Goal: Entertainment & Leisure: Browse casually

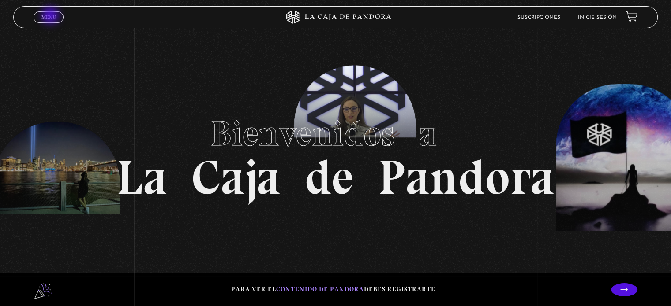
click at [51, 17] on span "Menu" at bounding box center [48, 17] width 15 height 5
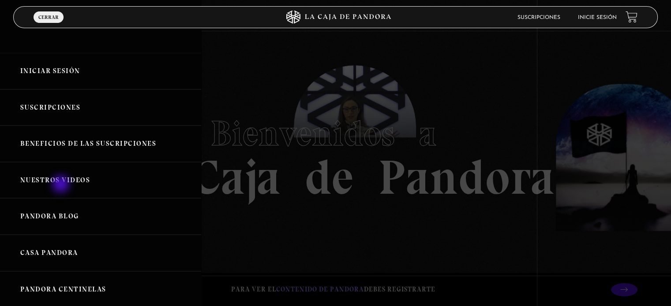
click at [62, 183] on link "Nuestros Videos" at bounding box center [100, 180] width 201 height 37
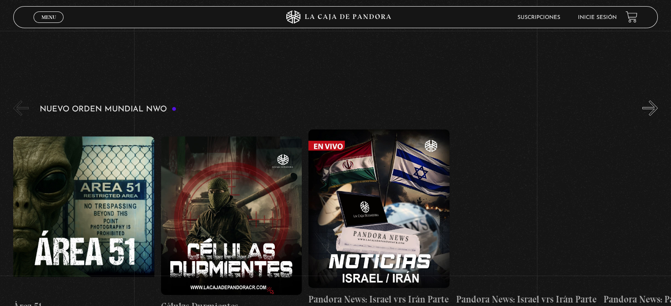
scroll to position [106, 0]
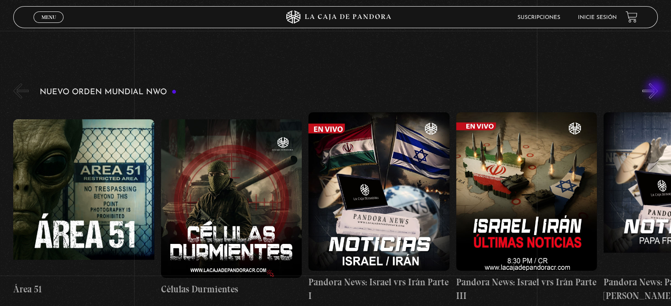
click at [656, 89] on button "»" at bounding box center [649, 90] width 15 height 15
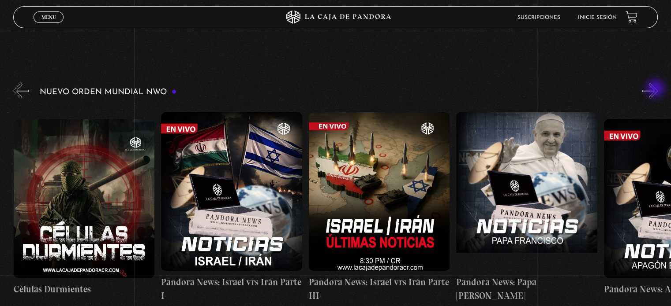
click at [656, 89] on button "»" at bounding box center [649, 90] width 15 height 15
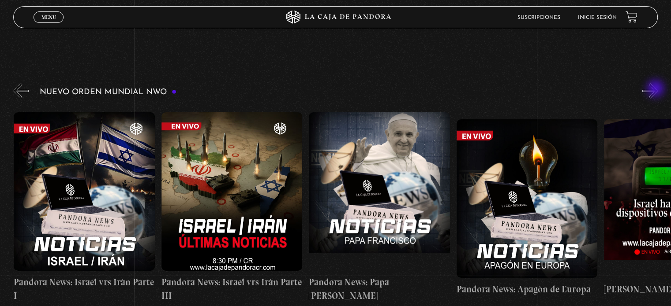
click at [656, 89] on button "»" at bounding box center [649, 90] width 15 height 15
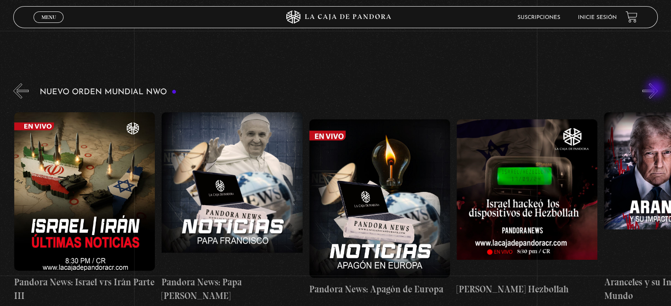
scroll to position [0, 442]
click at [656, 89] on button "»" at bounding box center [649, 90] width 15 height 15
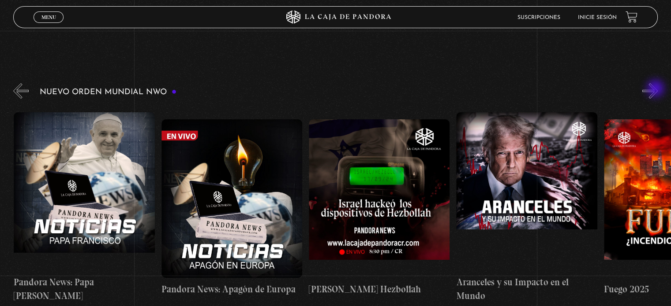
click at [656, 89] on button "»" at bounding box center [649, 90] width 15 height 15
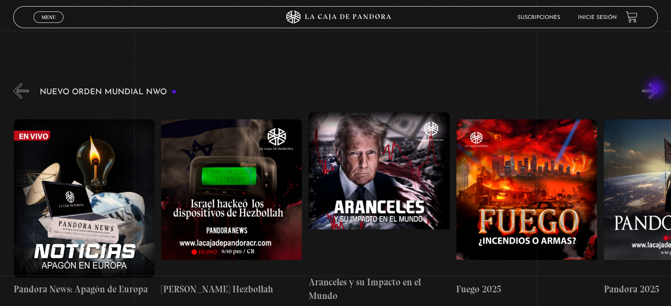
click at [656, 89] on button "»" at bounding box center [649, 90] width 15 height 15
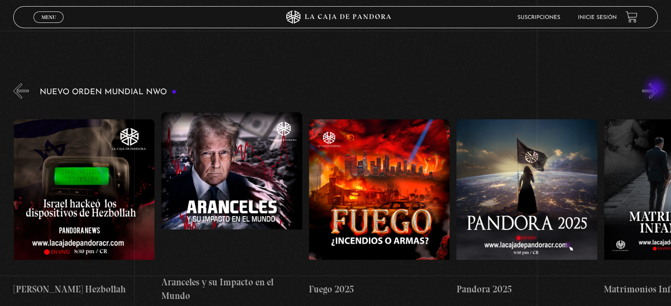
click at [656, 89] on button "»" at bounding box center [649, 90] width 15 height 15
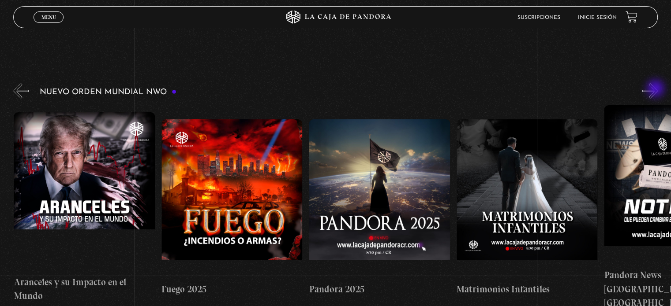
click at [656, 89] on button "»" at bounding box center [649, 90] width 15 height 15
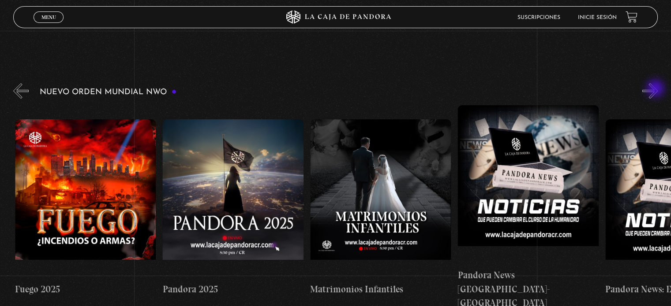
click at [656, 89] on button "»" at bounding box center [649, 90] width 15 height 15
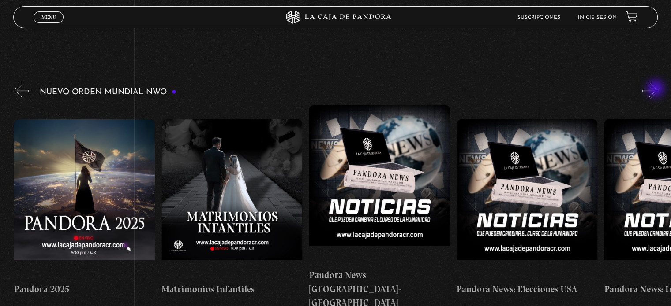
click at [656, 89] on button "»" at bounding box center [649, 90] width 15 height 15
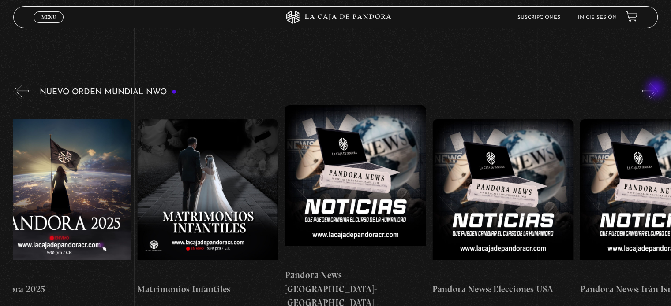
click at [656, 89] on button "»" at bounding box center [649, 90] width 15 height 15
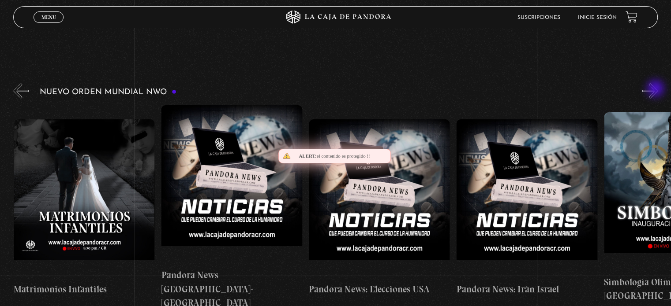
click at [656, 89] on button "»" at bounding box center [649, 90] width 15 height 15
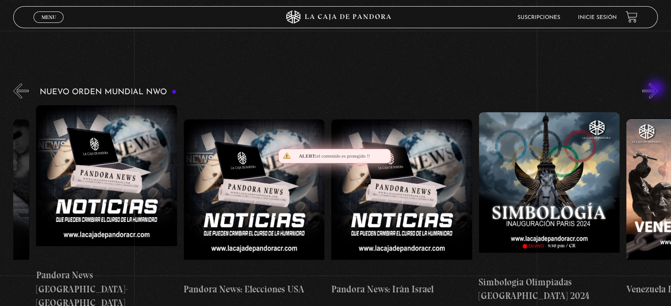
click at [656, 89] on button "»" at bounding box center [649, 90] width 15 height 15
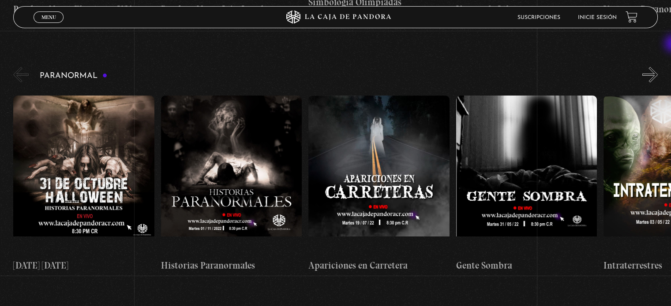
scroll to position [391, 0]
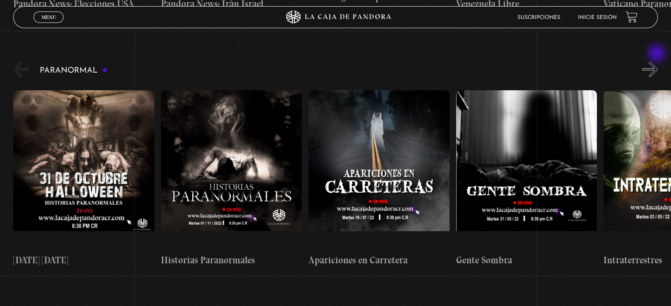
click at [657, 62] on button "»" at bounding box center [649, 69] width 15 height 15
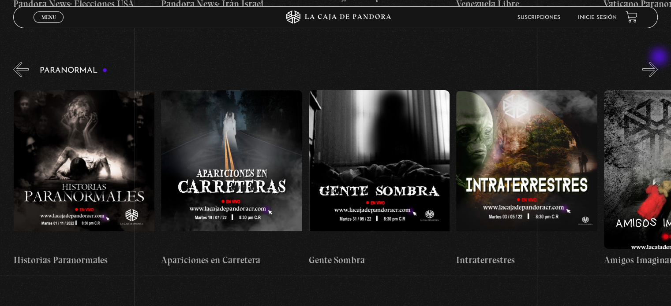
click at [657, 62] on button "»" at bounding box center [649, 69] width 15 height 15
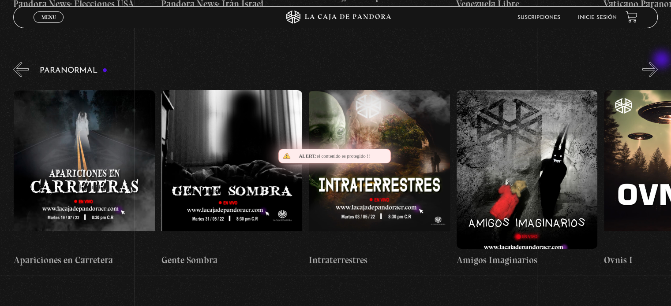
click at [657, 62] on button "»" at bounding box center [649, 69] width 15 height 15
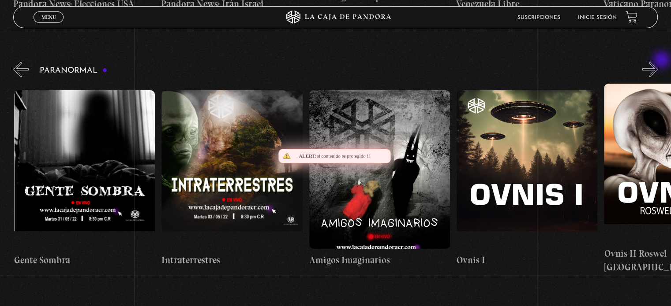
scroll to position [0, 442]
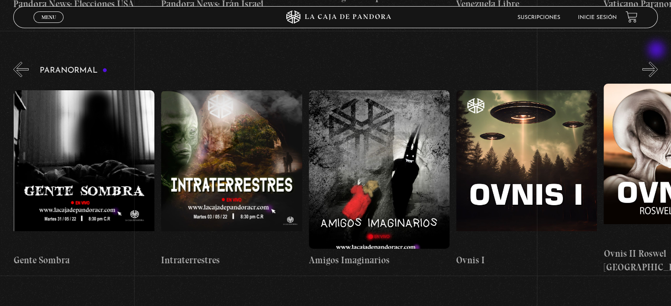
click at [657, 62] on button "»" at bounding box center [649, 69] width 15 height 15
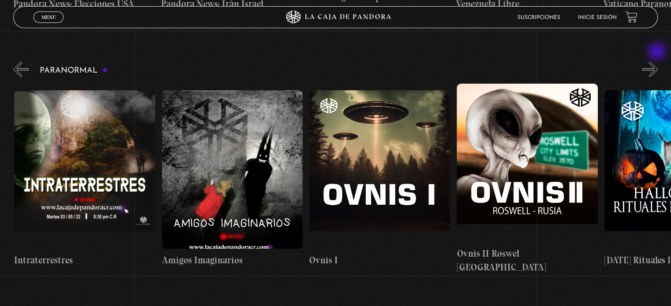
click at [657, 62] on button "»" at bounding box center [649, 69] width 15 height 15
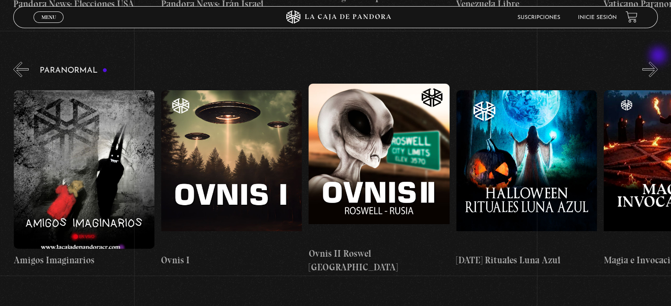
click at [657, 62] on button "»" at bounding box center [649, 69] width 15 height 15
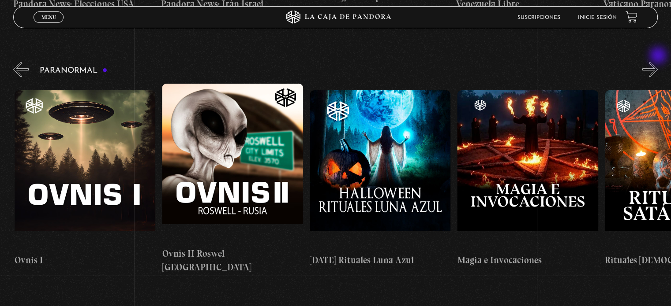
scroll to position [0, 884]
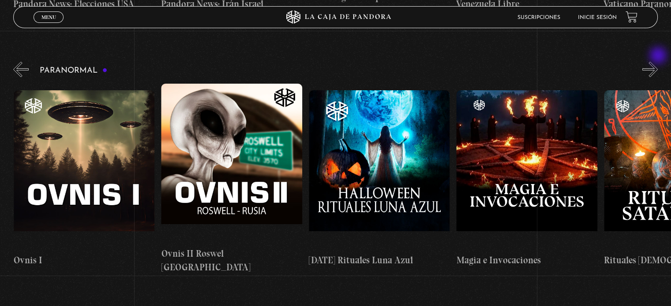
click at [657, 62] on button "»" at bounding box center [649, 69] width 15 height 15
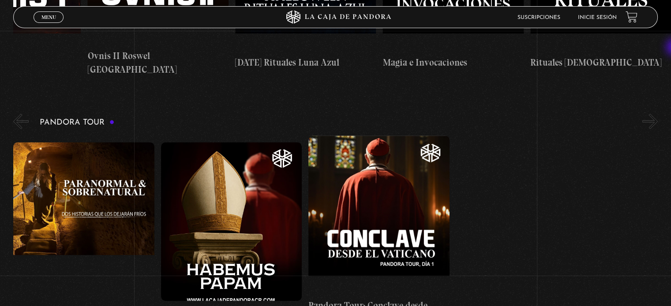
scroll to position [595, 0]
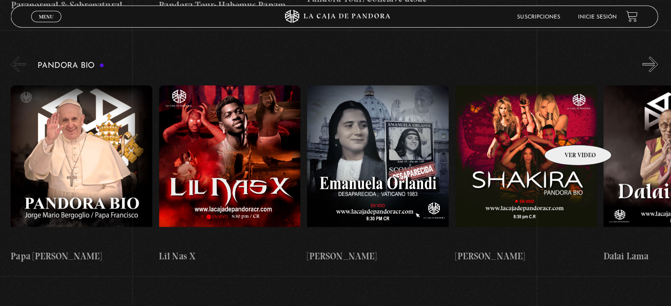
scroll to position [896, 0]
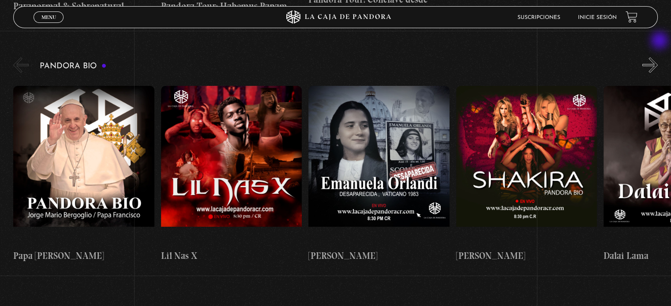
click at [657, 57] on button "»" at bounding box center [649, 64] width 15 height 15
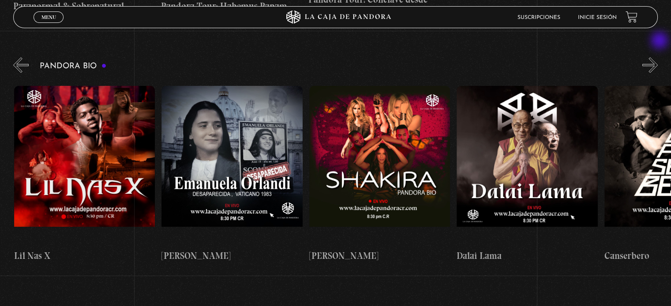
scroll to position [0, 147]
click at [657, 57] on button "»" at bounding box center [649, 64] width 15 height 15
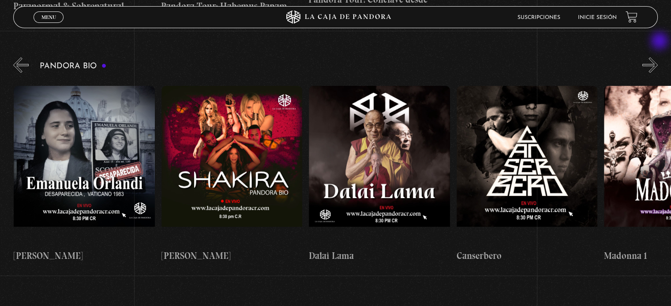
click at [657, 57] on button "»" at bounding box center [649, 64] width 15 height 15
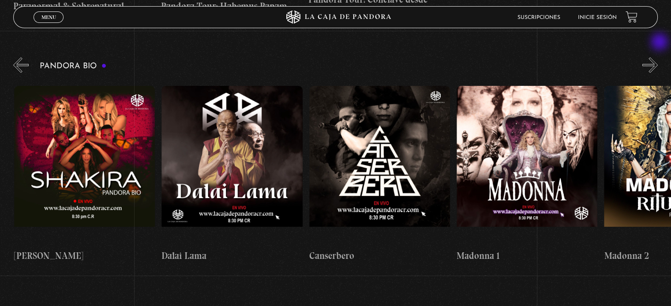
scroll to position [0, 442]
click at [657, 57] on button "»" at bounding box center [649, 64] width 15 height 15
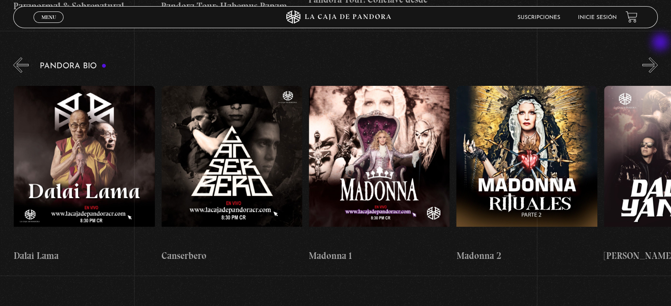
click at [657, 57] on button "»" at bounding box center [649, 64] width 15 height 15
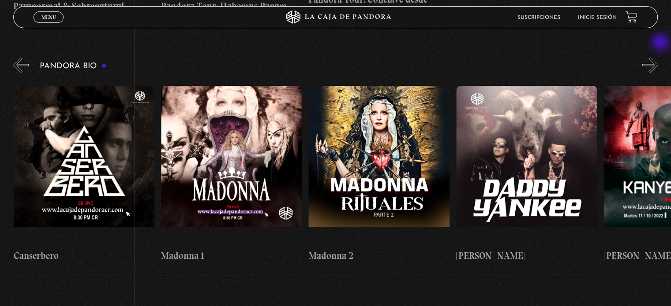
click at [657, 57] on button "»" at bounding box center [649, 64] width 15 height 15
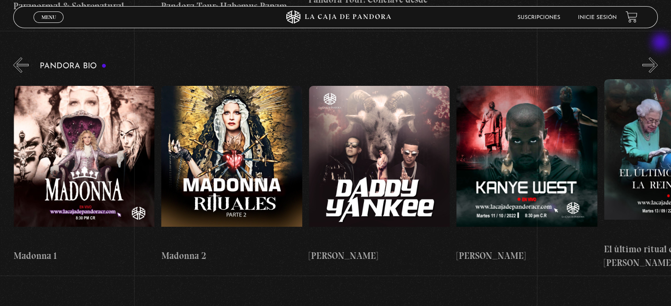
click at [657, 57] on button "»" at bounding box center [649, 64] width 15 height 15
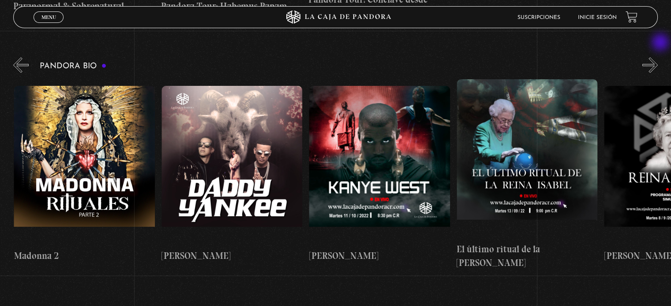
click at [657, 57] on button "»" at bounding box center [649, 64] width 15 height 15
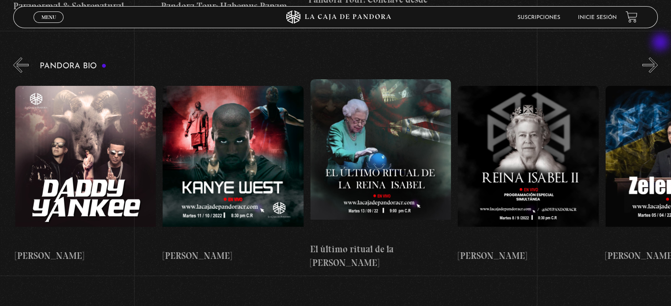
click at [657, 57] on button "»" at bounding box center [649, 64] width 15 height 15
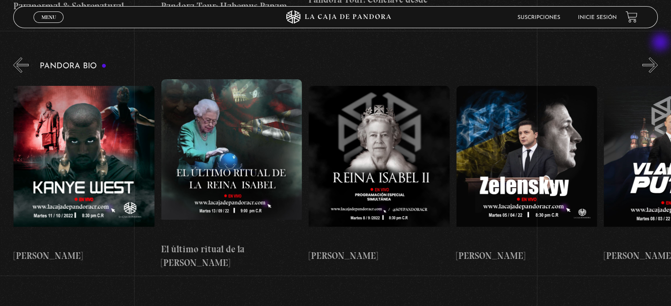
click at [657, 57] on button "»" at bounding box center [649, 64] width 15 height 15
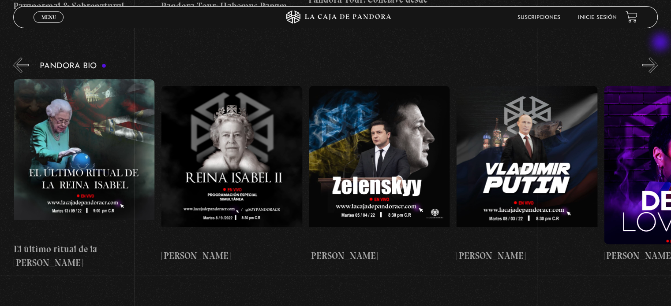
click at [657, 57] on button "»" at bounding box center [649, 64] width 15 height 15
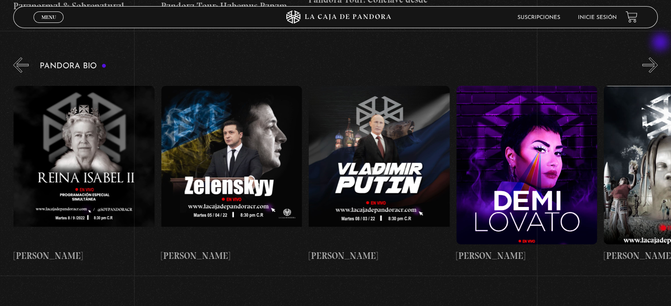
click at [657, 57] on button "»" at bounding box center [649, 64] width 15 height 15
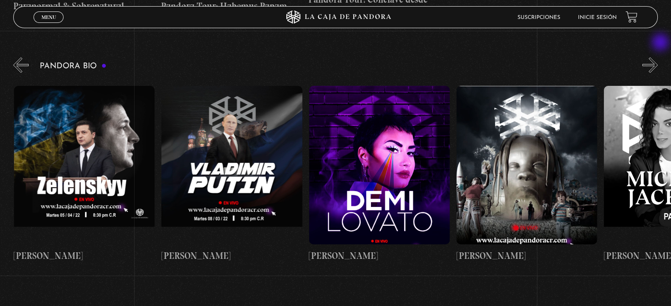
scroll to position [0, 1769]
click at [657, 57] on button "»" at bounding box center [649, 64] width 15 height 15
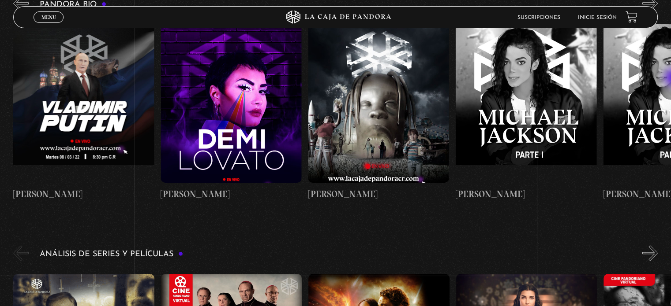
scroll to position [903, 0]
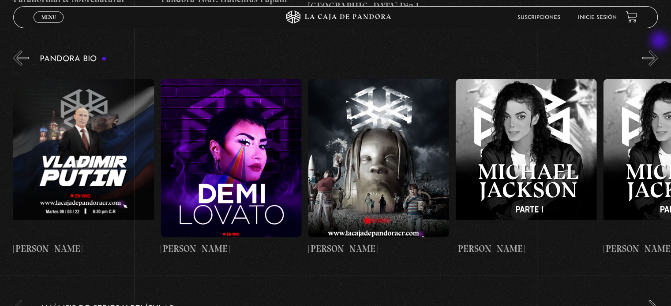
click at [660, 48] on div "Pandora Bio Papa [PERSON_NAME] X [PERSON_NAME] [PERSON_NAME] Dalai Lama Canserb…" at bounding box center [341, 155] width 657 height 215
click at [657, 50] on button "»" at bounding box center [649, 57] width 15 height 15
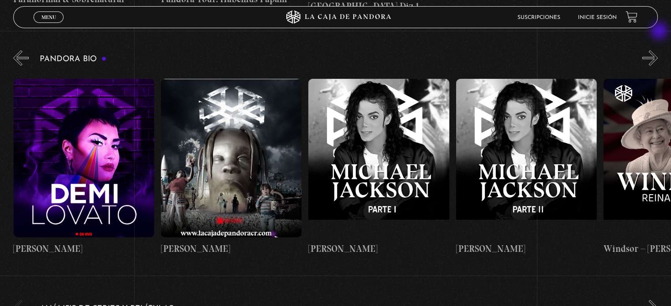
click at [657, 50] on button "»" at bounding box center [649, 57] width 15 height 15
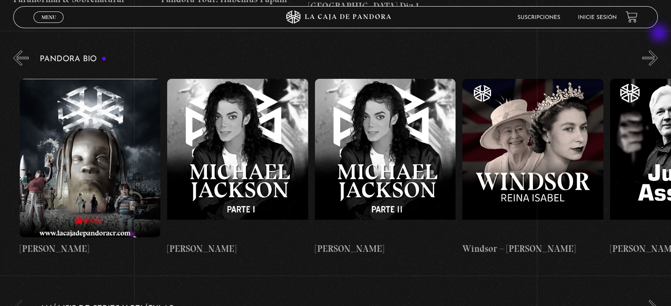
click at [657, 50] on button "»" at bounding box center [649, 57] width 15 height 15
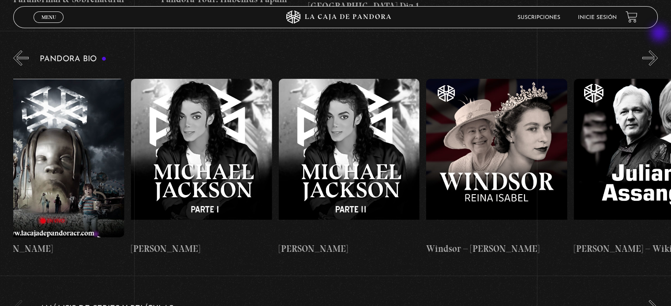
click at [657, 50] on button "»" at bounding box center [649, 57] width 15 height 15
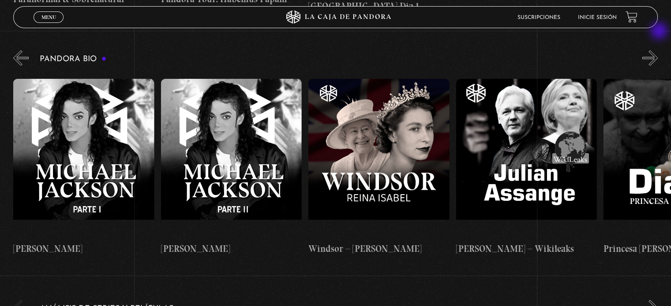
scroll to position [0, 2359]
click at [657, 50] on button "»" at bounding box center [649, 57] width 15 height 15
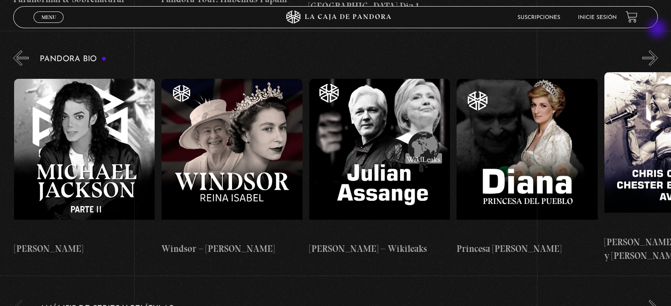
scroll to position [0, 2506]
click at [657, 50] on button "»" at bounding box center [649, 57] width 15 height 15
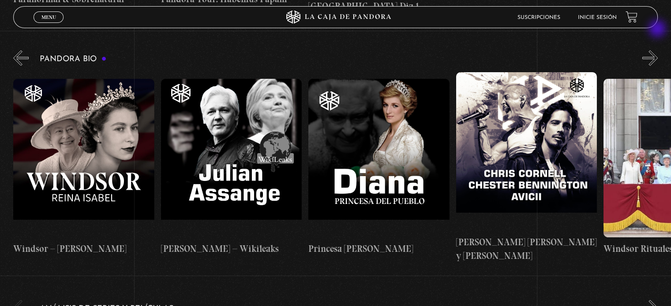
click at [657, 50] on button "»" at bounding box center [649, 57] width 15 height 15
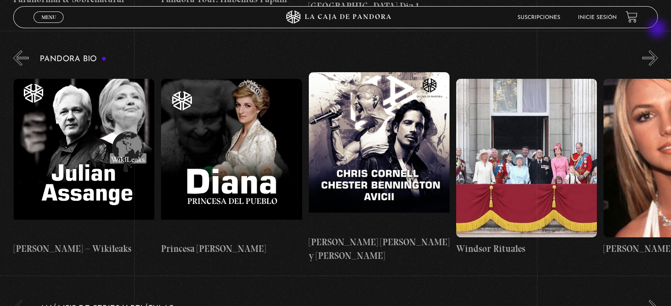
click at [657, 50] on button "»" at bounding box center [649, 57] width 15 height 15
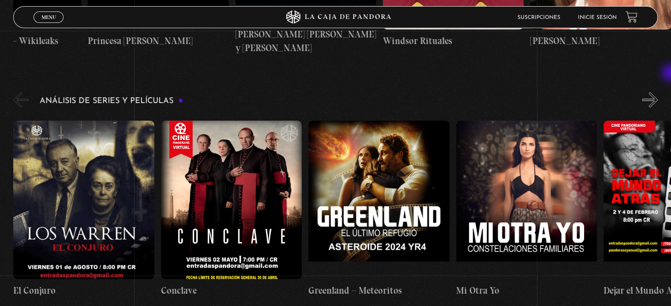
scroll to position [1117, 0]
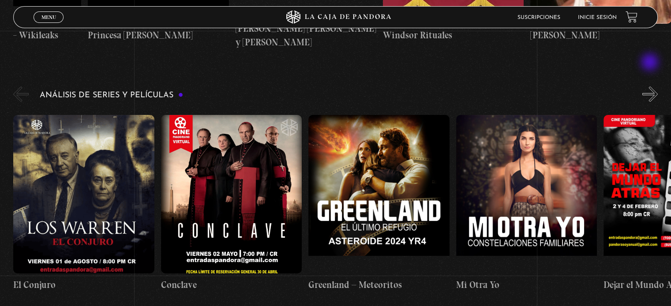
click at [650, 86] on button "»" at bounding box center [649, 93] width 15 height 15
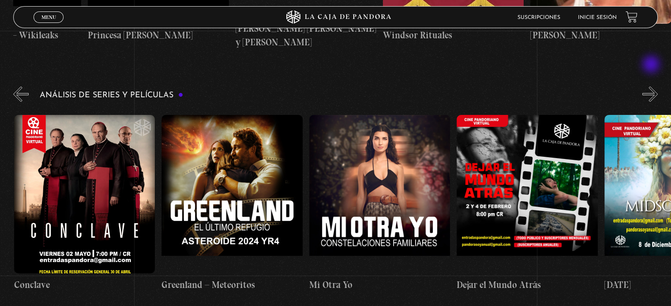
click at [652, 86] on button "»" at bounding box center [649, 93] width 15 height 15
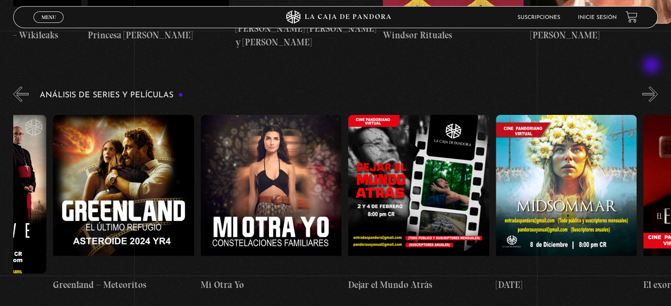
click at [652, 86] on button "»" at bounding box center [649, 93] width 15 height 15
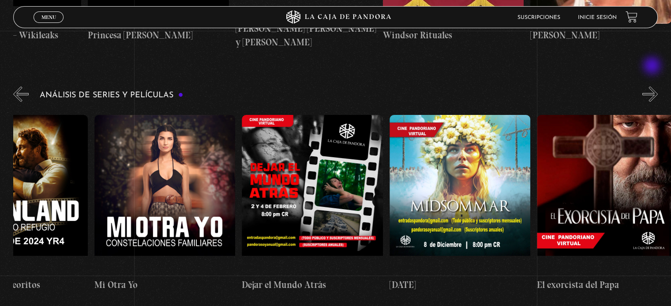
click at [652, 86] on button "»" at bounding box center [649, 93] width 15 height 15
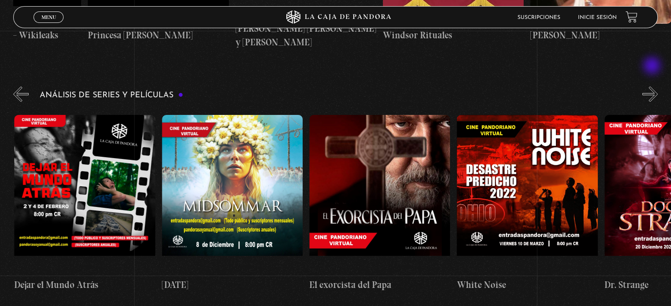
click at [652, 86] on button "»" at bounding box center [649, 93] width 15 height 15
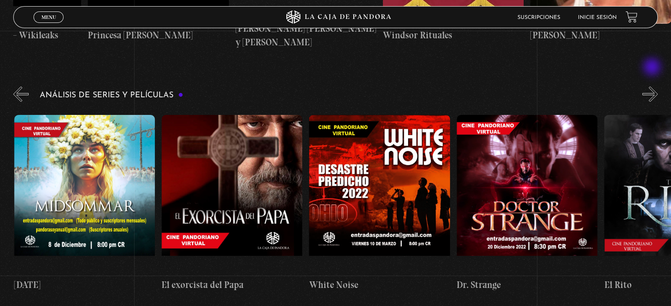
scroll to position [0, 737]
click at [652, 86] on button "»" at bounding box center [649, 93] width 15 height 15
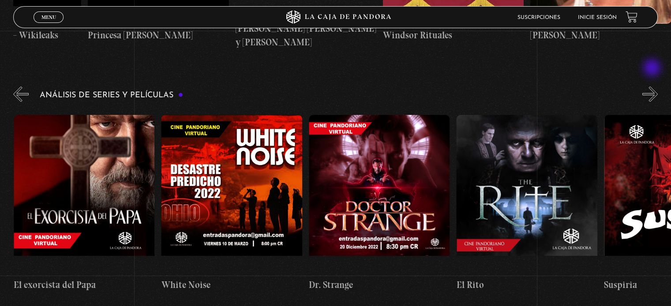
click at [652, 86] on button "»" at bounding box center [649, 93] width 15 height 15
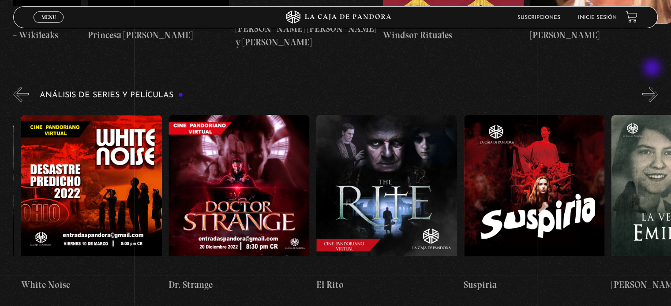
click at [652, 86] on button "»" at bounding box center [649, 93] width 15 height 15
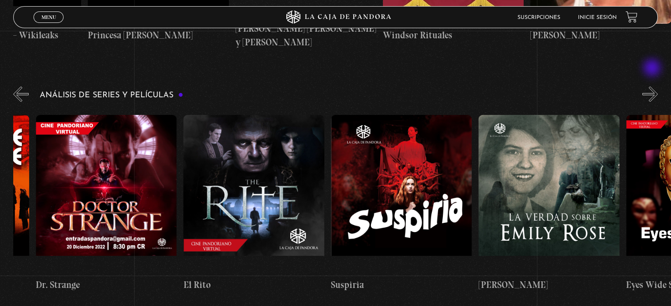
click at [652, 86] on button "»" at bounding box center [649, 93] width 15 height 15
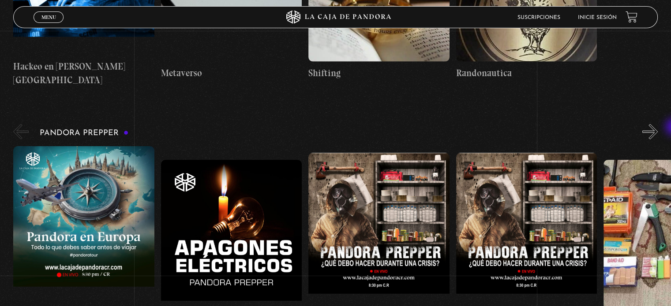
scroll to position [1840, 0]
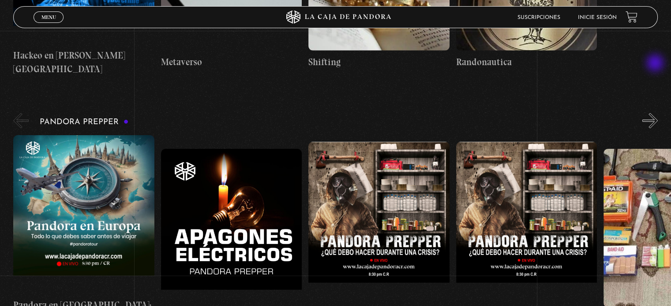
click at [656, 113] on button "»" at bounding box center [649, 120] width 15 height 15
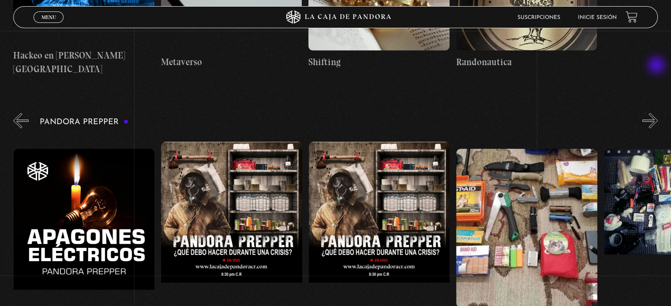
click at [657, 113] on button "»" at bounding box center [649, 120] width 15 height 15
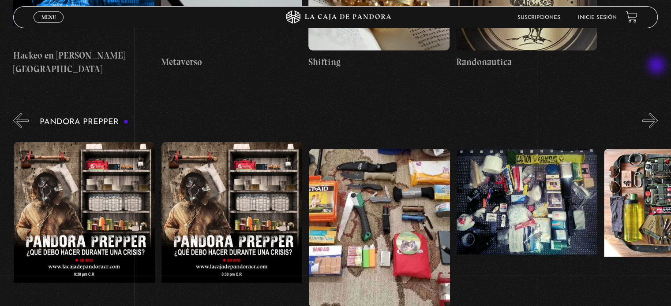
click at [657, 113] on button "»" at bounding box center [649, 120] width 15 height 15
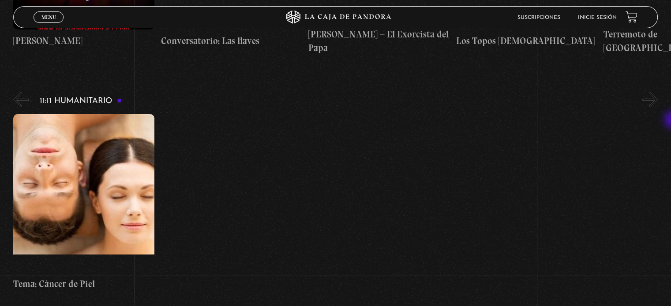
scroll to position [3034, 0]
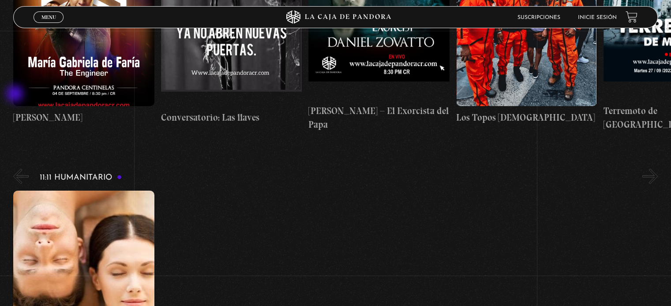
click at [16, 169] on button "«" at bounding box center [20, 176] width 15 height 15
click at [25, 169] on button "«" at bounding box center [20, 176] width 15 height 15
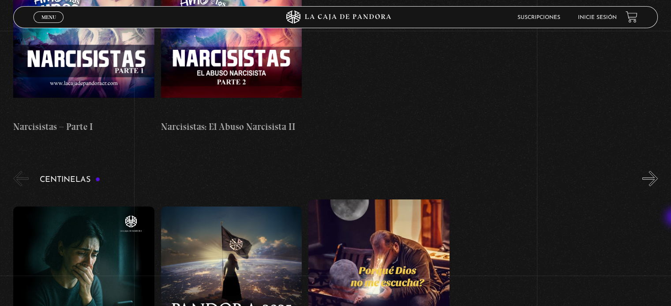
scroll to position [3510, 0]
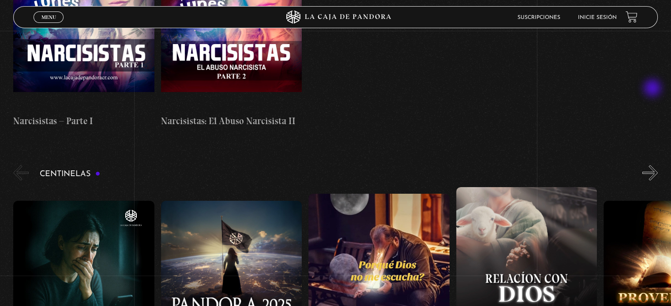
click at [653, 165] on button "»" at bounding box center [649, 172] width 15 height 15
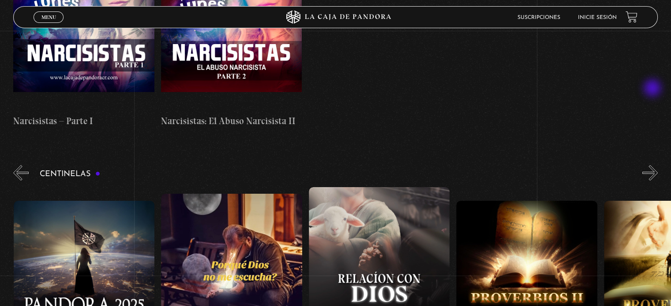
click at [653, 165] on button "»" at bounding box center [649, 172] width 15 height 15
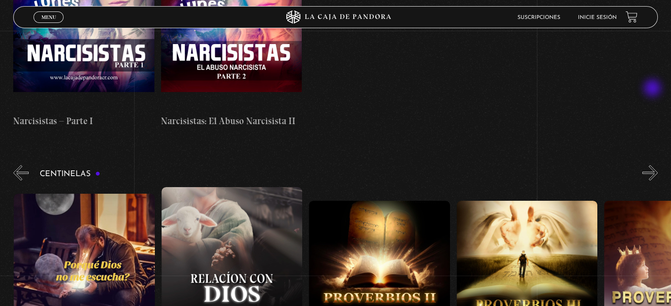
click at [653, 165] on button "»" at bounding box center [649, 172] width 15 height 15
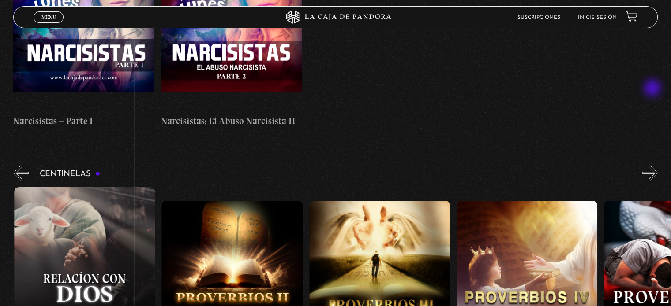
scroll to position [0, 442]
click at [653, 165] on button "»" at bounding box center [649, 172] width 15 height 15
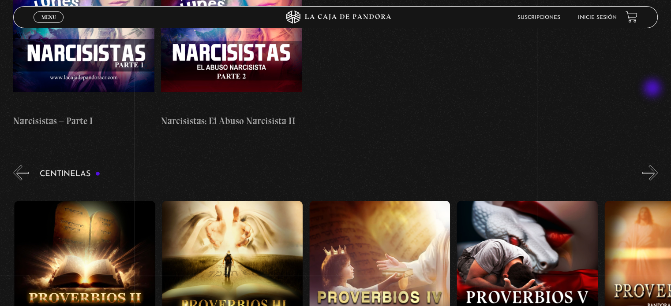
scroll to position [0, 589]
click at [653, 165] on button "»" at bounding box center [649, 172] width 15 height 15
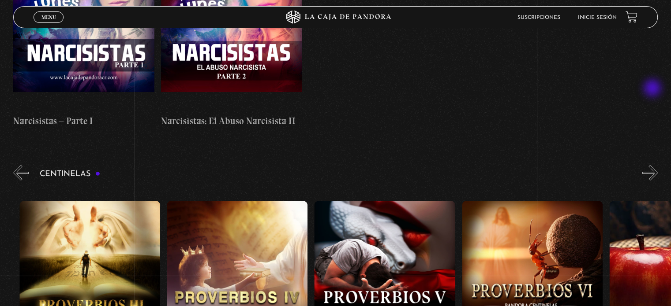
click at [653, 165] on button "»" at bounding box center [649, 172] width 15 height 15
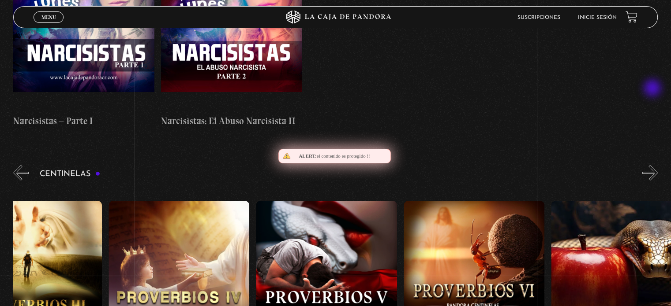
click at [653, 165] on button "»" at bounding box center [649, 172] width 15 height 15
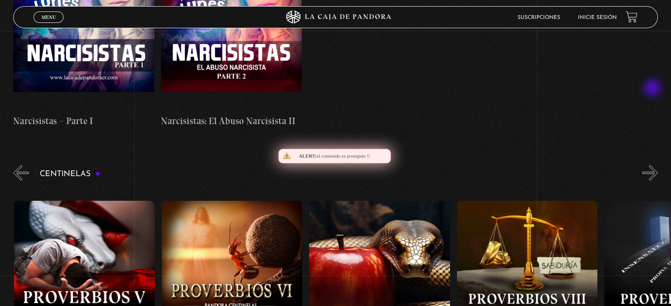
click at [653, 165] on button "»" at bounding box center [649, 172] width 15 height 15
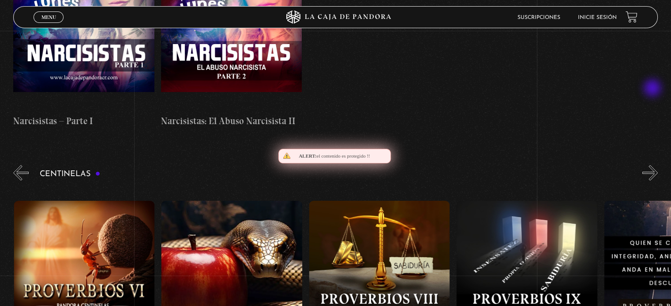
click at [653, 165] on button "»" at bounding box center [649, 172] width 15 height 15
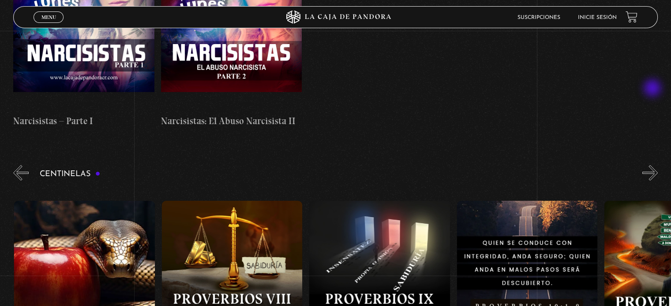
click at [653, 165] on button "»" at bounding box center [649, 172] width 15 height 15
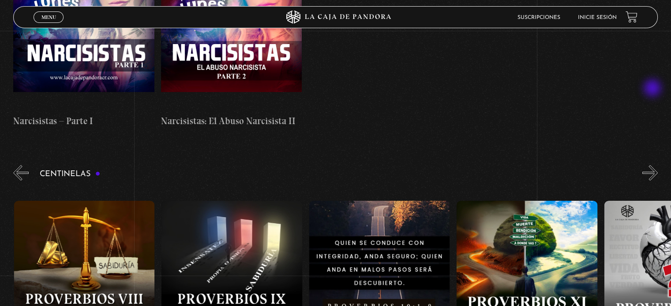
click at [653, 165] on button "»" at bounding box center [649, 172] width 15 height 15
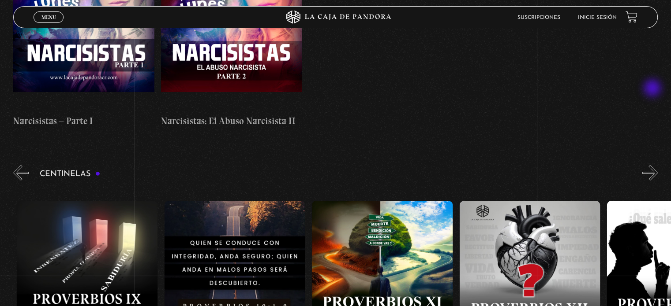
click at [653, 165] on button "»" at bounding box center [649, 172] width 15 height 15
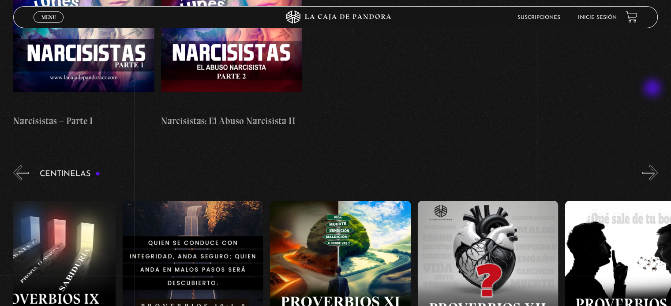
click at [653, 165] on button "»" at bounding box center [649, 172] width 15 height 15
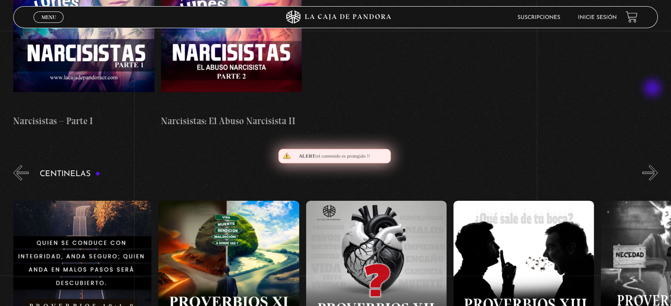
click at [653, 165] on button "»" at bounding box center [649, 172] width 15 height 15
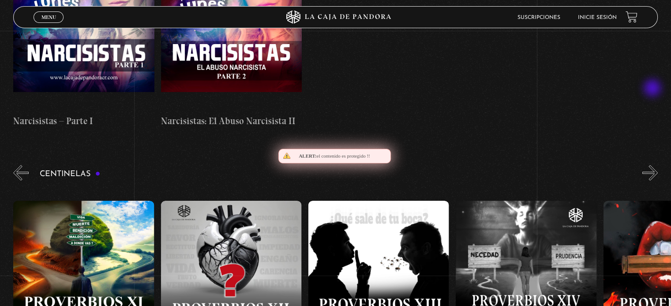
click at [653, 165] on button "»" at bounding box center [649, 172] width 15 height 15
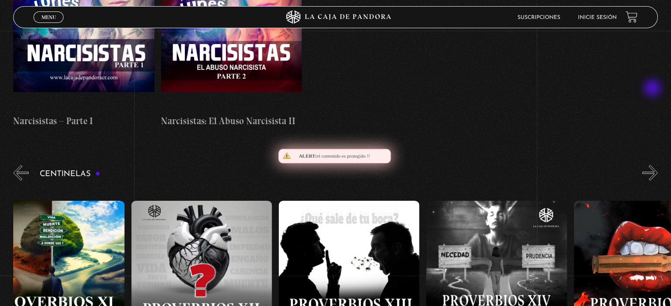
click at [653, 165] on button "»" at bounding box center [649, 172] width 15 height 15
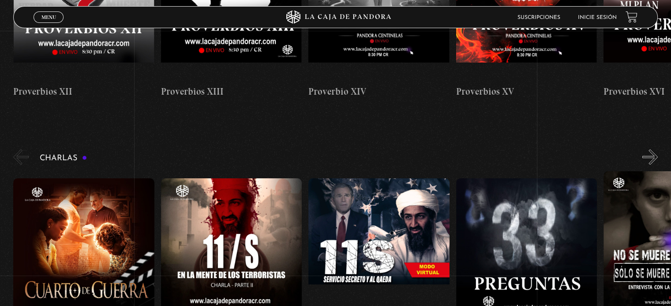
scroll to position [3794, 0]
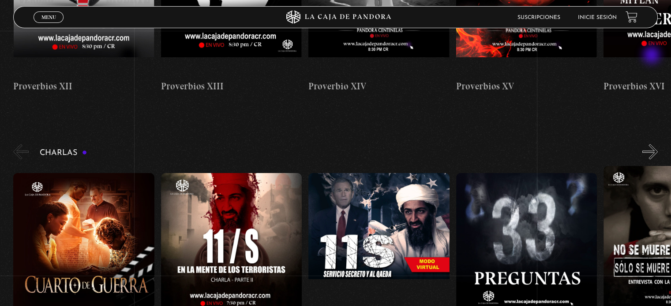
click at [652, 144] on button "»" at bounding box center [649, 151] width 15 height 15
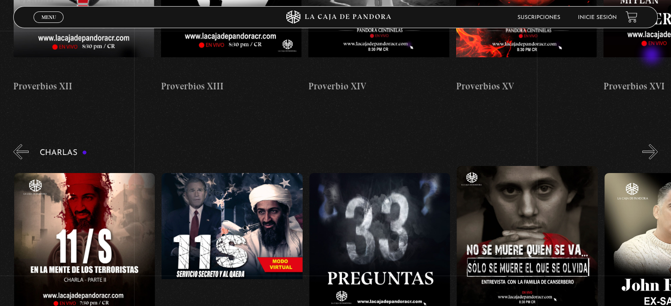
click at [652, 144] on button "»" at bounding box center [649, 151] width 15 height 15
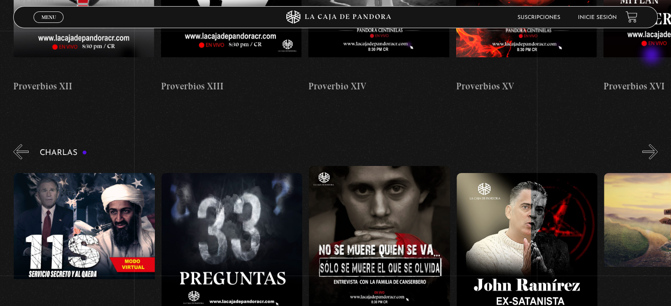
click at [652, 144] on button "»" at bounding box center [649, 151] width 15 height 15
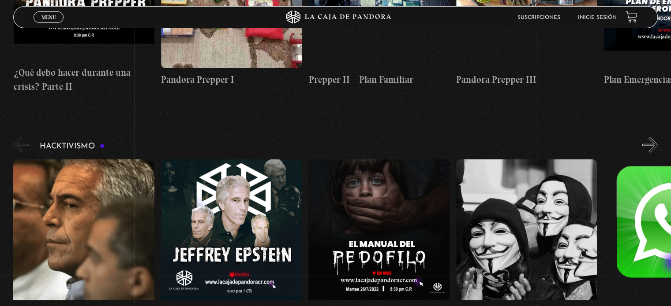
scroll to position [2051, 0]
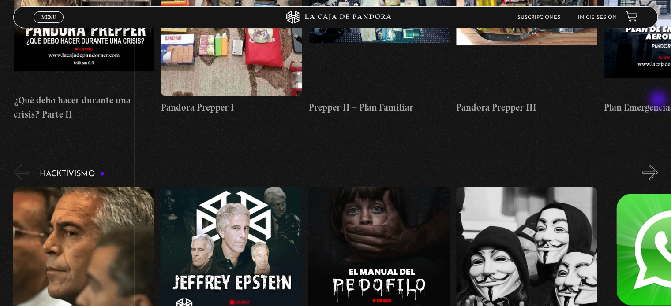
click at [657, 165] on button "»" at bounding box center [649, 172] width 15 height 15
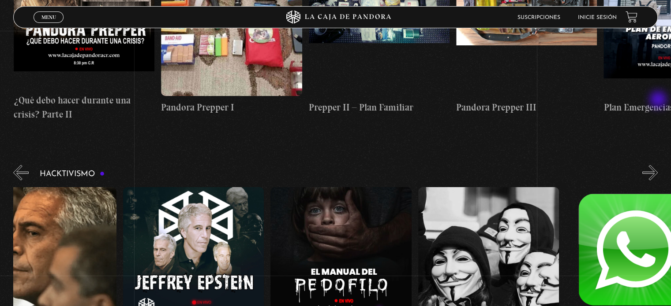
scroll to position [0, 73]
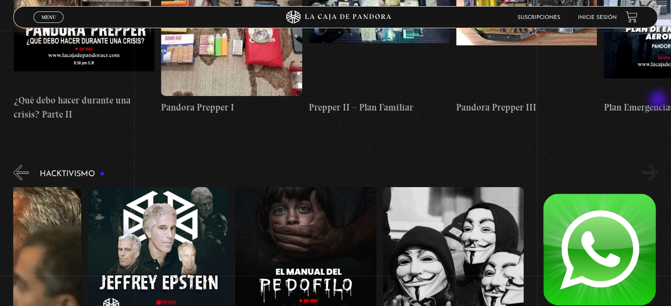
click at [657, 165] on button "»" at bounding box center [649, 172] width 15 height 15
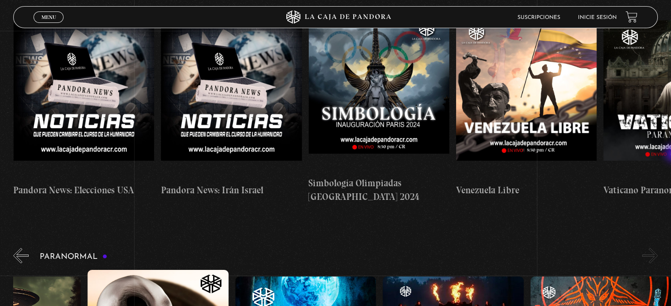
scroll to position [0, 0]
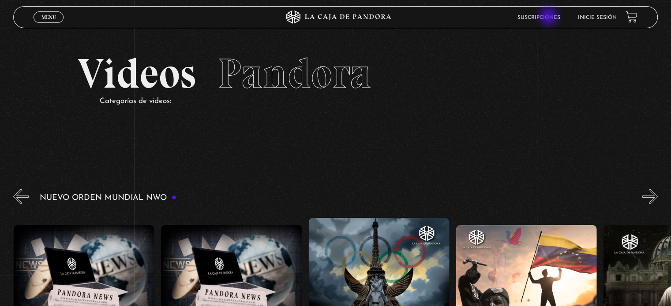
click at [548, 19] on link "Suscripciones" at bounding box center [538, 17] width 43 height 5
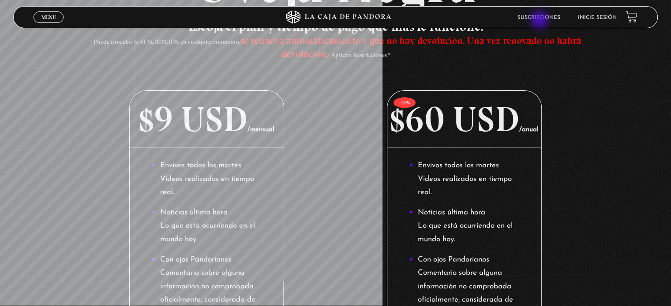
scroll to position [123, 0]
